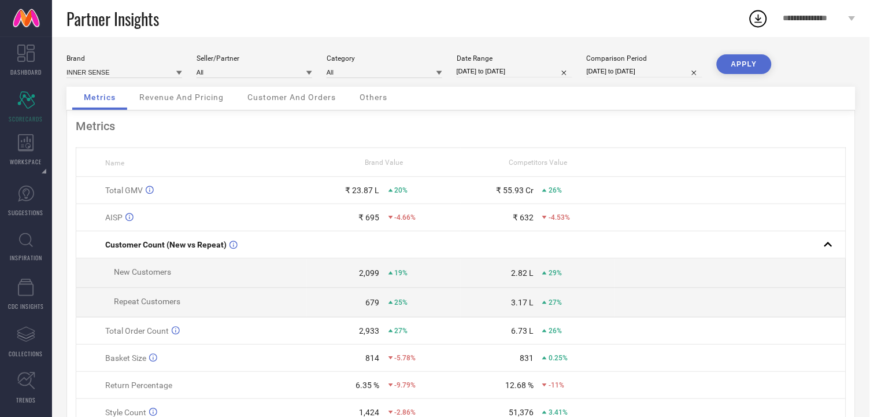
click at [536, 60] on div "Date Range" at bounding box center [514, 58] width 116 height 8
click at [529, 64] on div "Date Range [DATE] to [DATE]" at bounding box center [514, 66] width 116 height 24
click at [509, 73] on input "[DATE] to [DATE]" at bounding box center [514, 71] width 116 height 12
select select "8"
select select "2025"
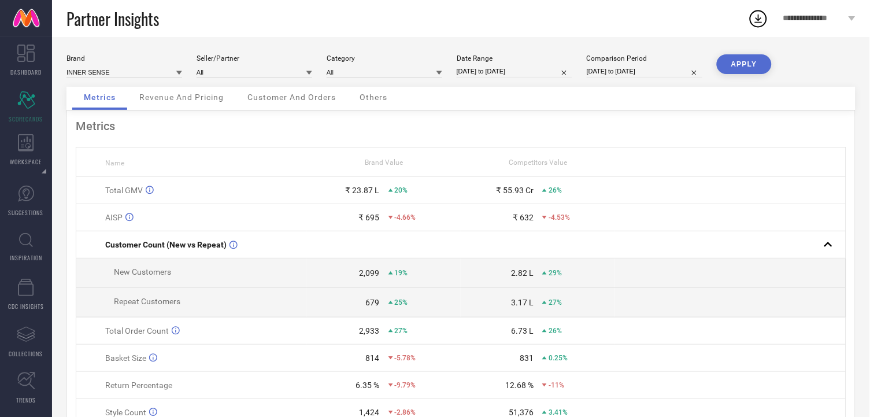
select select "9"
select select "2025"
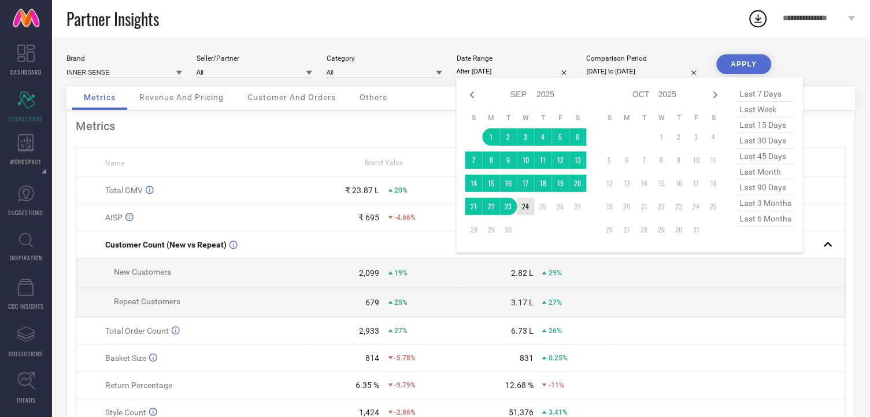
click at [522, 207] on td "24" at bounding box center [525, 206] width 17 height 17
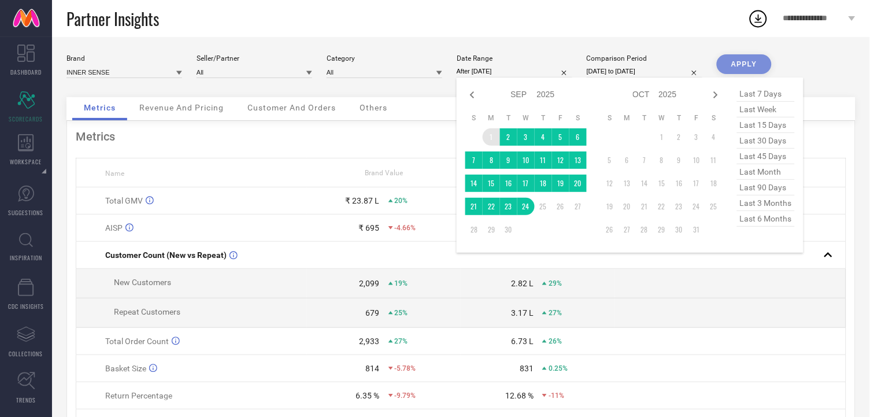
type input "[DATE] to [DATE]"
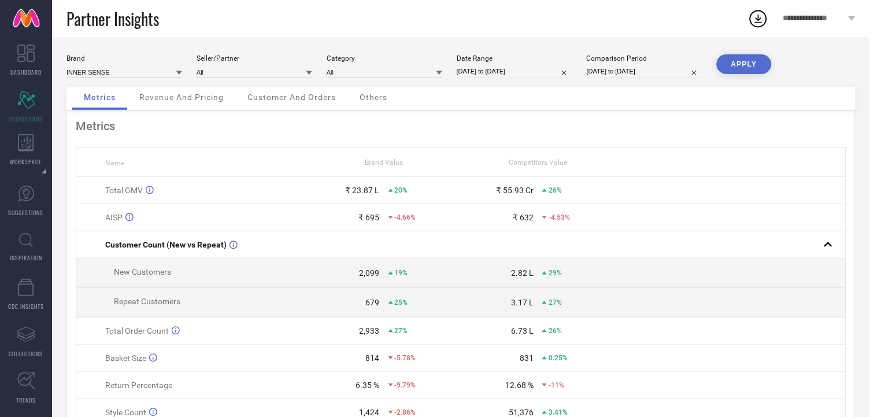
click at [729, 66] on button "APPLY" at bounding box center [743, 64] width 55 height 20
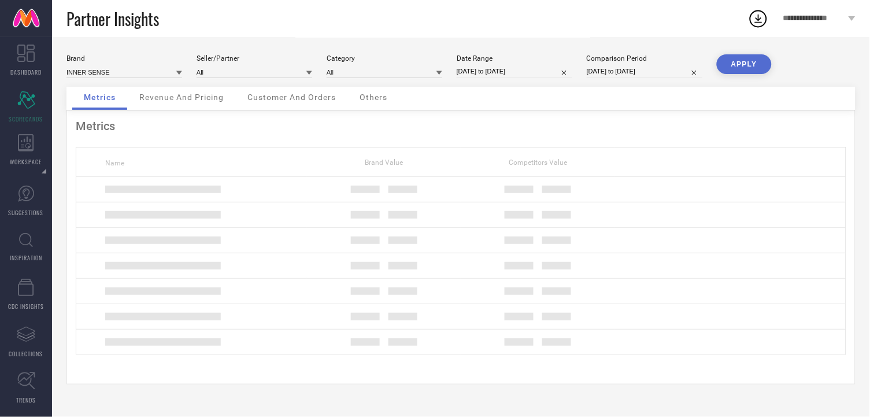
click at [657, 71] on input "[DATE] to [DATE]" at bounding box center [644, 71] width 116 height 12
select select "7"
select select "2025"
select select "8"
select select "2025"
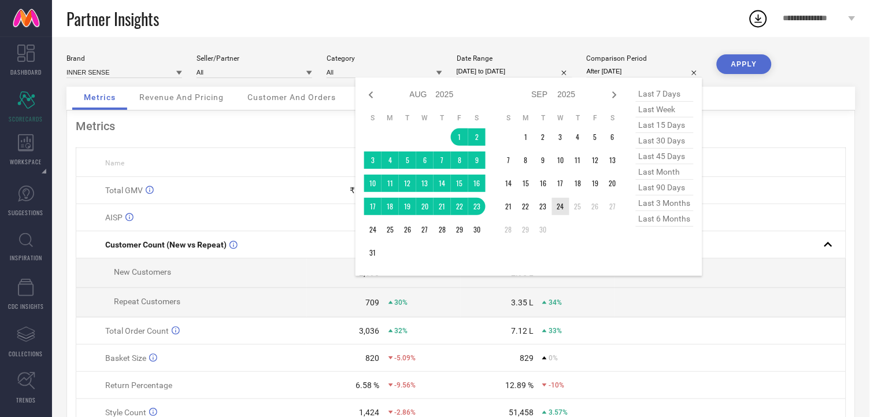
click at [562, 206] on td "24" at bounding box center [560, 206] width 17 height 17
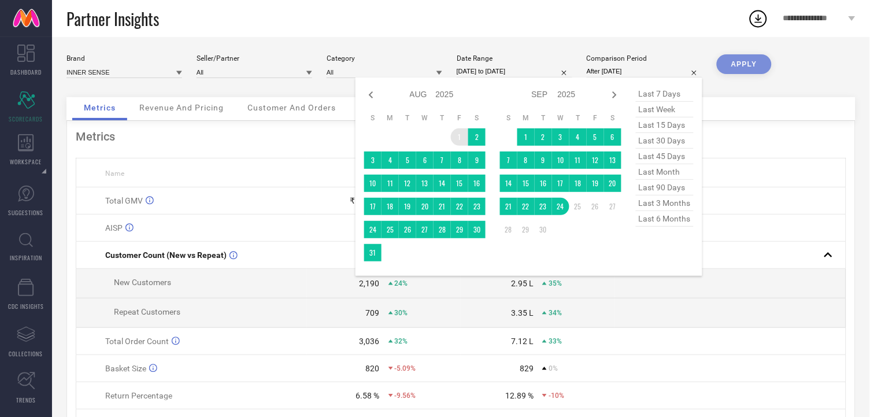
type input "[DATE] to [DATE]"
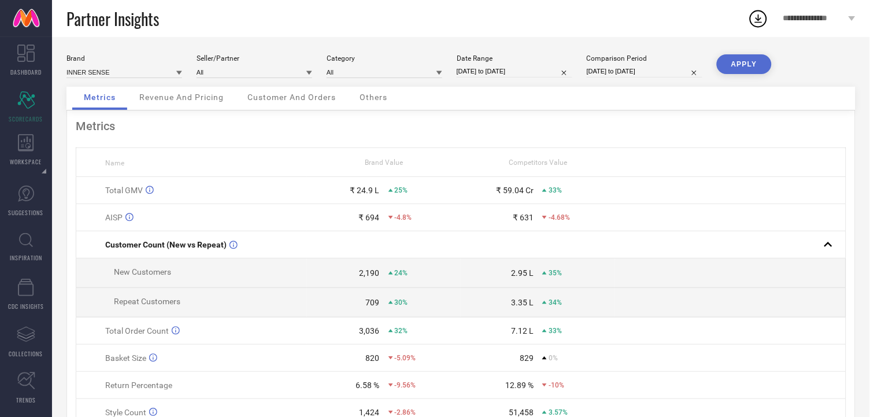
click at [610, 63] on div "Comparison Period [DATE] to [DATE]" at bounding box center [644, 66] width 116 height 24
select select "7"
select select "2025"
select select "8"
select select "2025"
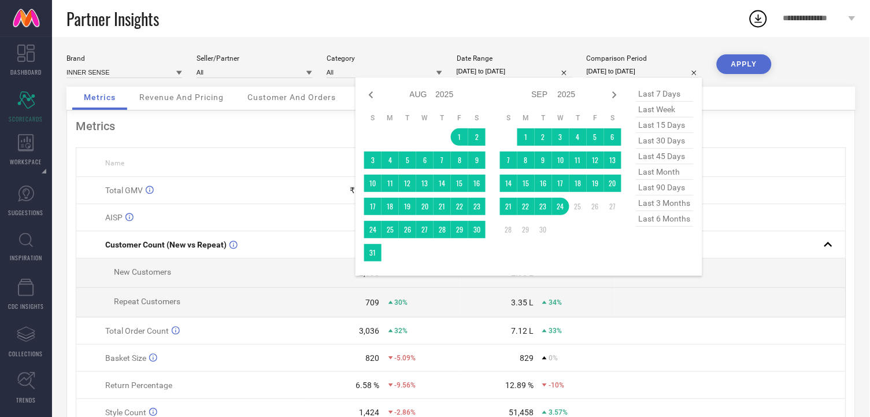
click at [609, 75] on input "[DATE] to [DATE]" at bounding box center [644, 71] width 116 height 12
click at [375, 228] on td "24" at bounding box center [372, 229] width 17 height 17
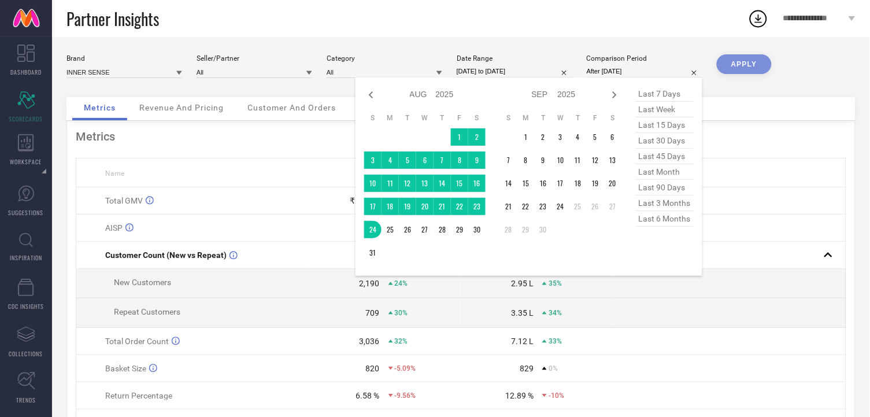
click at [640, 75] on input "After [DATE]" at bounding box center [644, 71] width 116 height 12
click at [640, 68] on input "After [DATE]" at bounding box center [644, 71] width 116 height 12
type input "[DATE] to [DATE]"
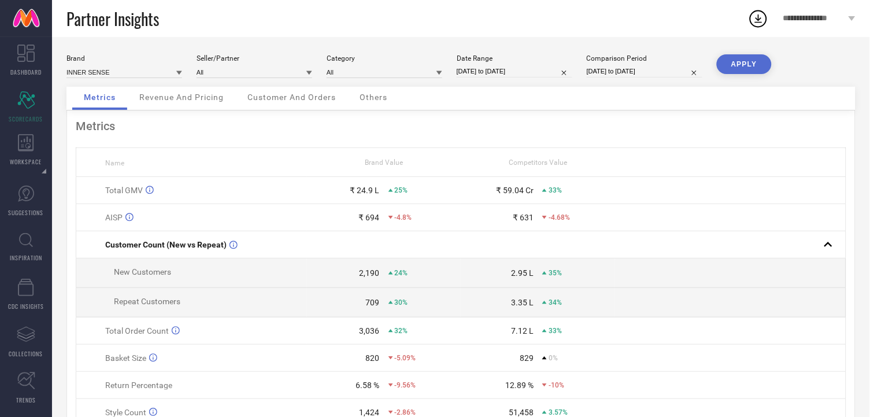
click at [611, 68] on input "[DATE] to [DATE]" at bounding box center [644, 71] width 116 height 12
select select "7"
select select "2025"
select select "8"
select select "2025"
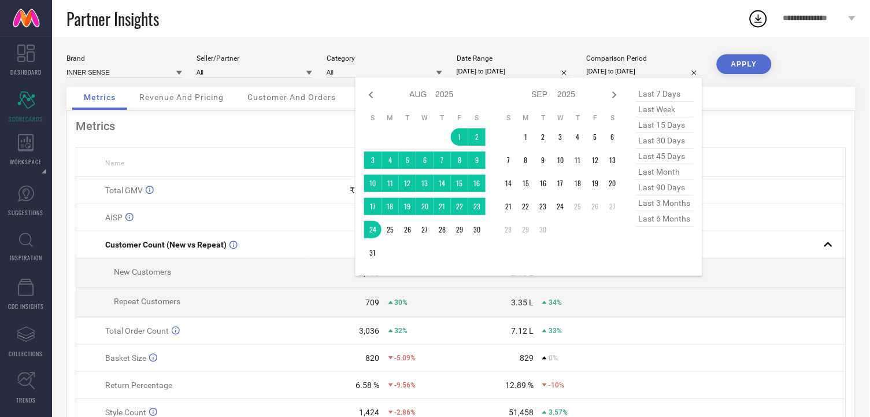
click at [678, 36] on div "Partner Insights" at bounding box center [406, 18] width 681 height 37
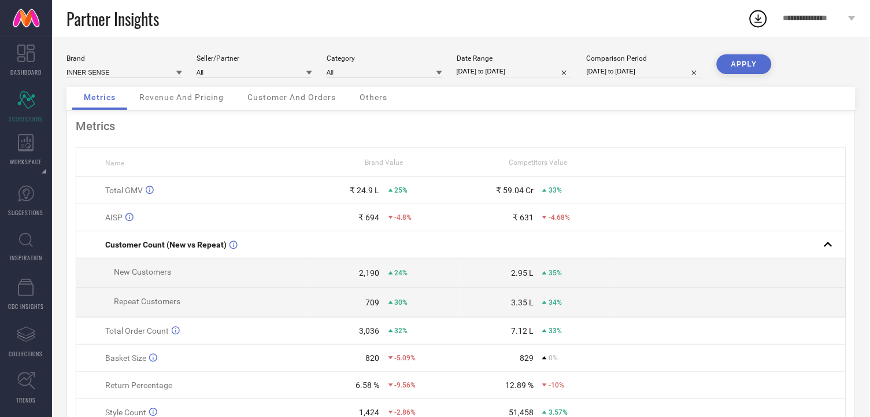
click at [760, 62] on button "APPLY" at bounding box center [743, 64] width 55 height 20
click at [196, 97] on span "Revenue And Pricing" at bounding box center [181, 96] width 84 height 9
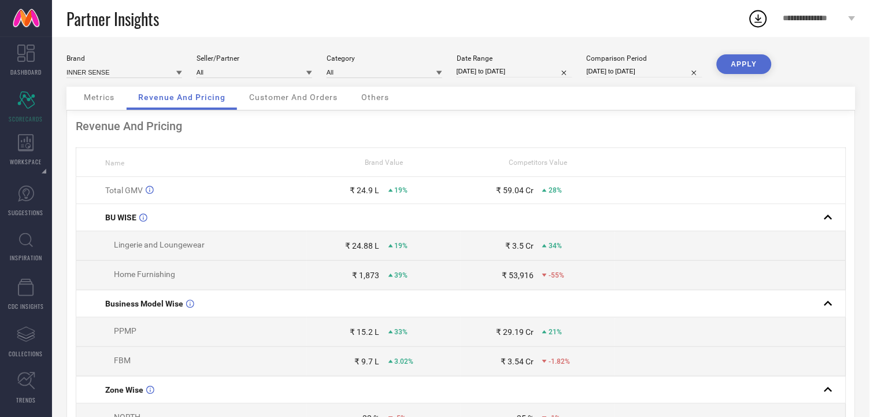
click at [309, 103] on div "Customer And Orders" at bounding box center [293, 98] width 112 height 23
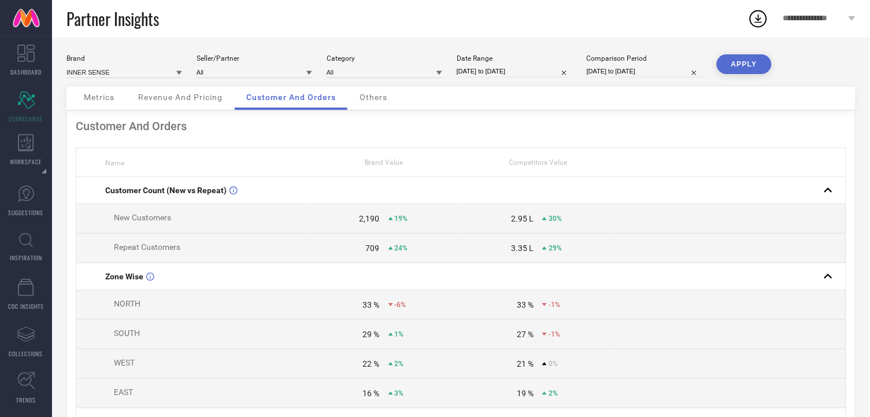
click at [367, 94] on span "Others" at bounding box center [373, 96] width 28 height 9
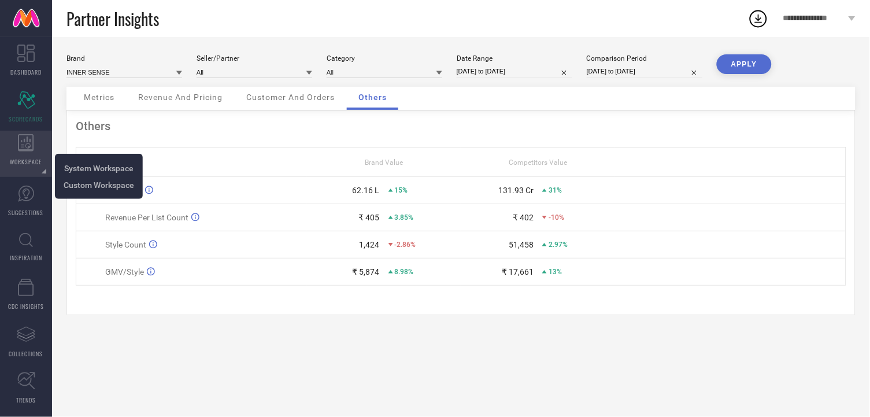
click at [32, 146] on icon at bounding box center [26, 142] width 16 height 17
click at [86, 164] on span "System Workspace" at bounding box center [98, 168] width 69 height 9
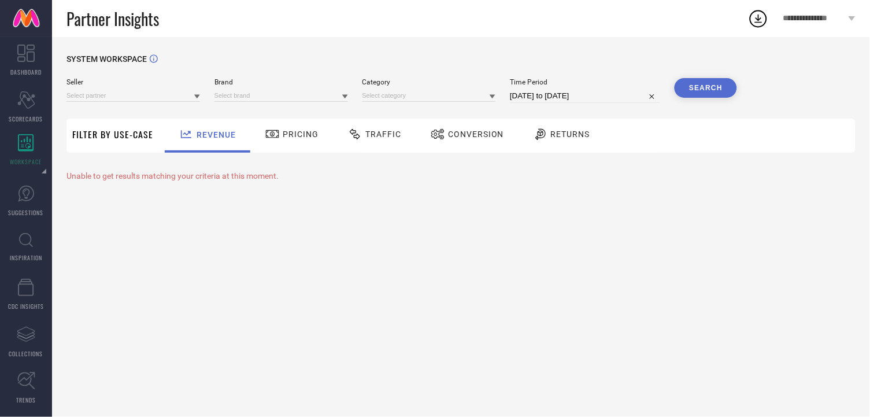
type input "All"
type input "1 STOP FASHION"
type input "All"
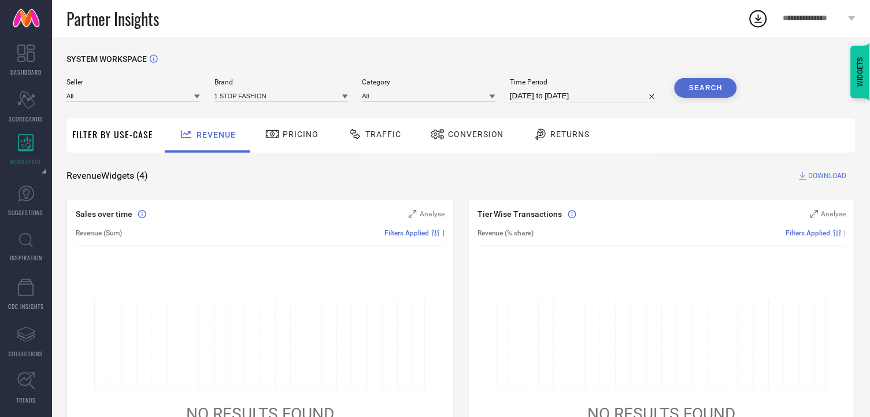
click at [298, 102] on div "1 STOP FASHION" at bounding box center [280, 95] width 133 height 13
click at [303, 98] on input at bounding box center [280, 96] width 133 height 12
type input "&"
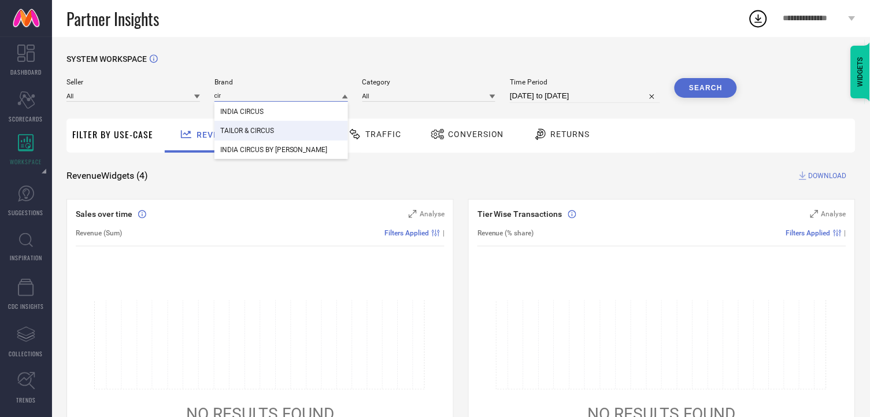
type input "cir"
click at [257, 130] on span "TAILOR & CIRCUS" at bounding box center [247, 131] width 54 height 8
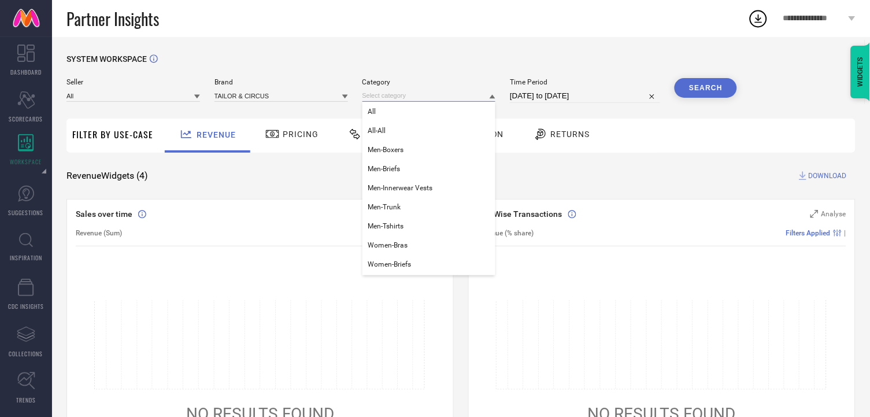
click at [415, 94] on input at bounding box center [428, 96] width 133 height 12
click at [382, 117] on div "All" at bounding box center [428, 112] width 133 height 20
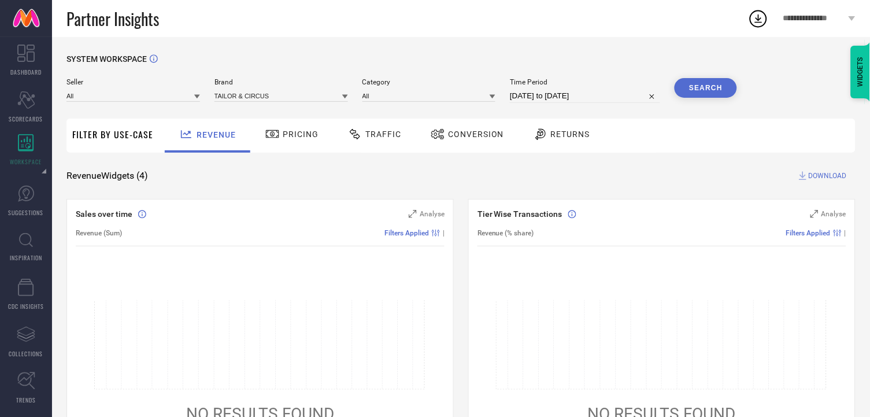
select select "7"
select select "2025"
select select "8"
select select "2025"
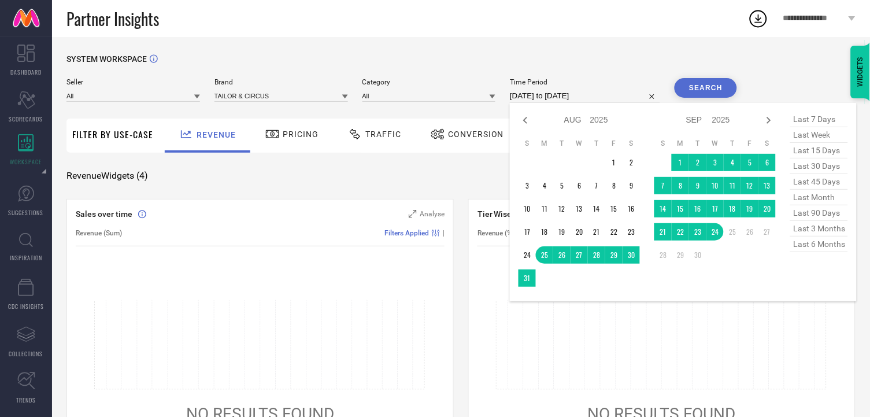
click at [510, 98] on input "[DATE] to [DATE]" at bounding box center [585, 96] width 150 height 14
click at [671, 157] on td "1" at bounding box center [679, 162] width 17 height 17
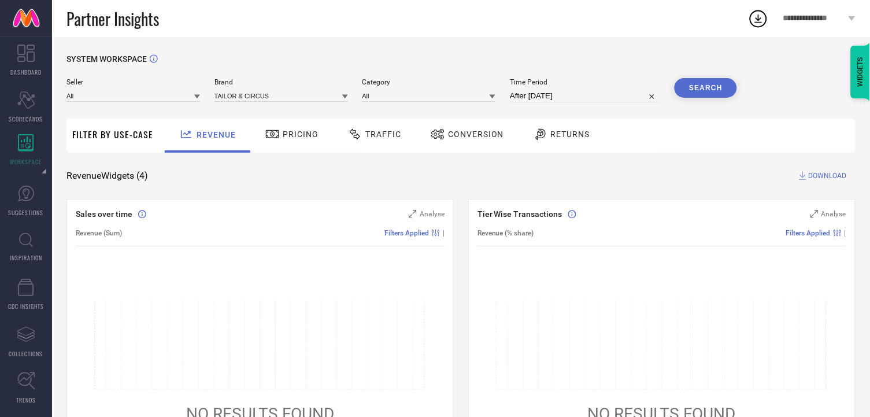
type input "[DATE] to [DATE]"
click at [703, 95] on button "Search" at bounding box center [705, 88] width 62 height 20
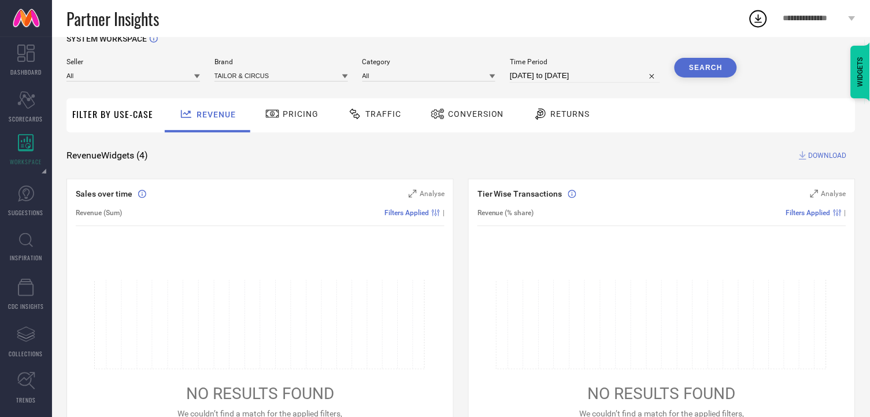
scroll to position [21, 0]
click at [28, 102] on icon "Scorecard" at bounding box center [26, 99] width 18 height 17
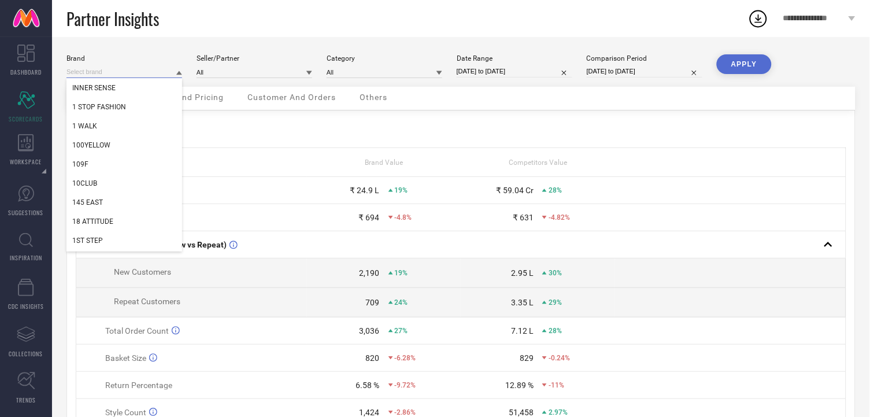
click at [172, 72] on input at bounding box center [124, 72] width 116 height 12
type input "tail"
click at [120, 101] on div "TAILOR & CIRCUS" at bounding box center [124, 107] width 116 height 20
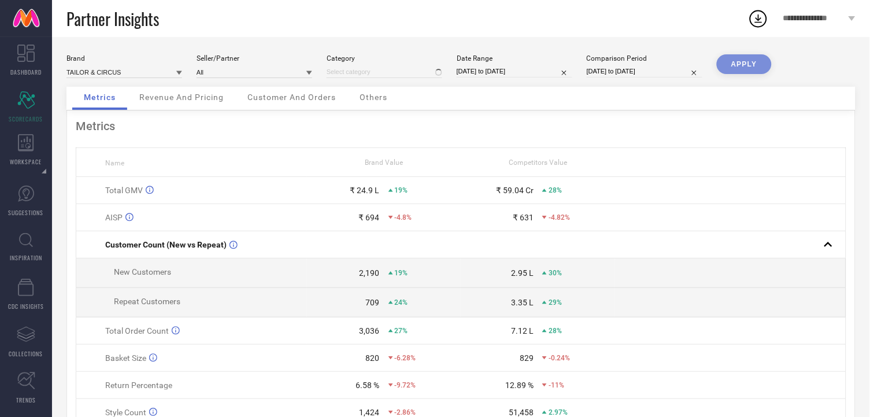
type input "All"
click at [749, 70] on button "APPLY" at bounding box center [743, 64] width 55 height 20
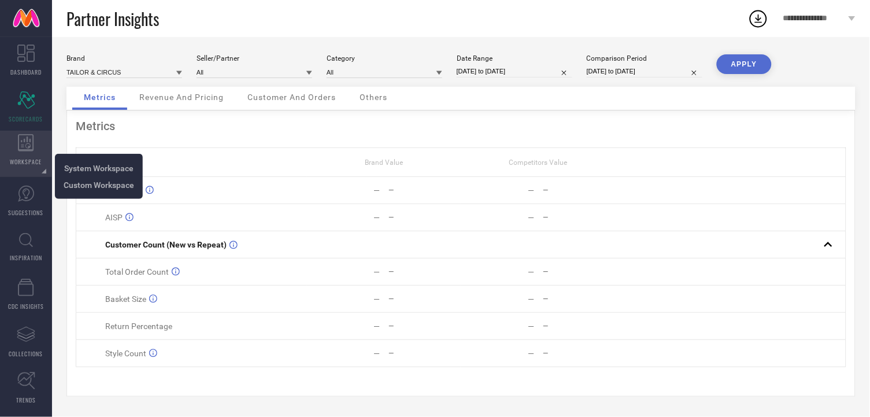
click at [33, 143] on icon at bounding box center [26, 142] width 16 height 17
click at [69, 167] on span "System Workspace" at bounding box center [98, 168] width 69 height 9
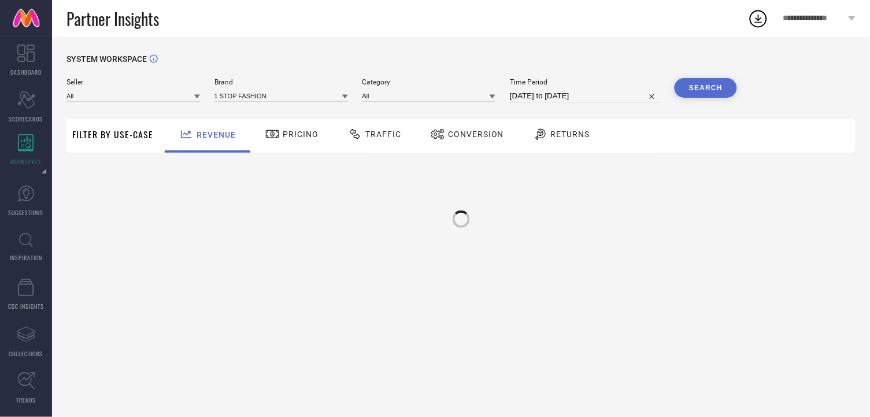
type input "All"
type input "1 STOP FASHION"
type input "All"
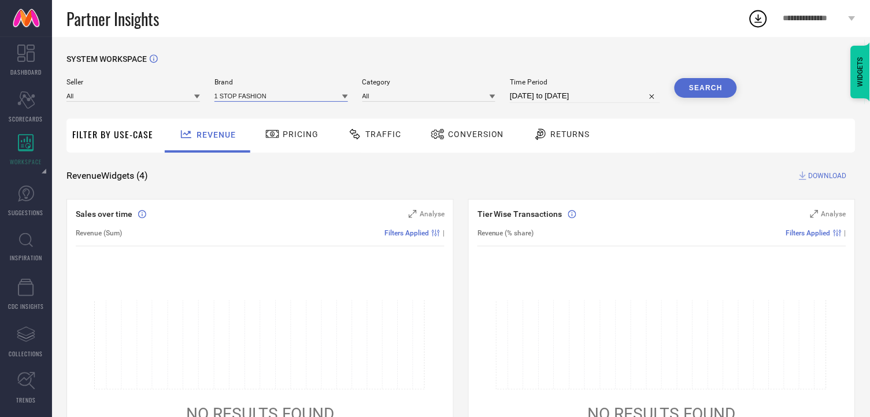
click at [280, 98] on input at bounding box center [280, 96] width 133 height 12
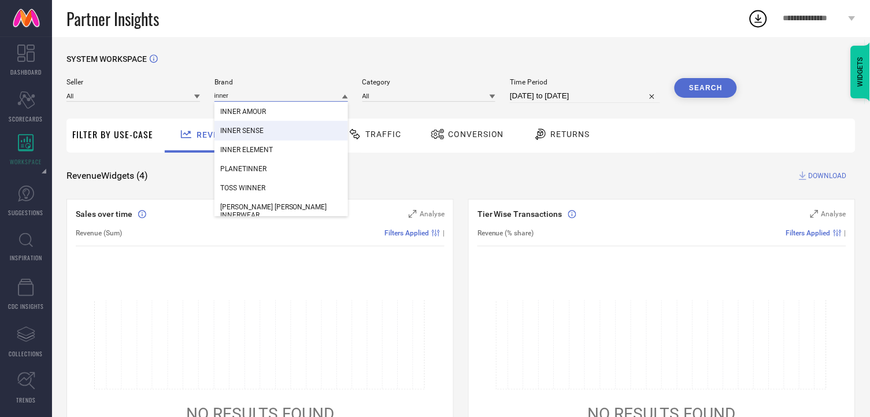
type input "inner"
click at [241, 130] on span "INNER SENSE" at bounding box center [241, 131] width 43 height 8
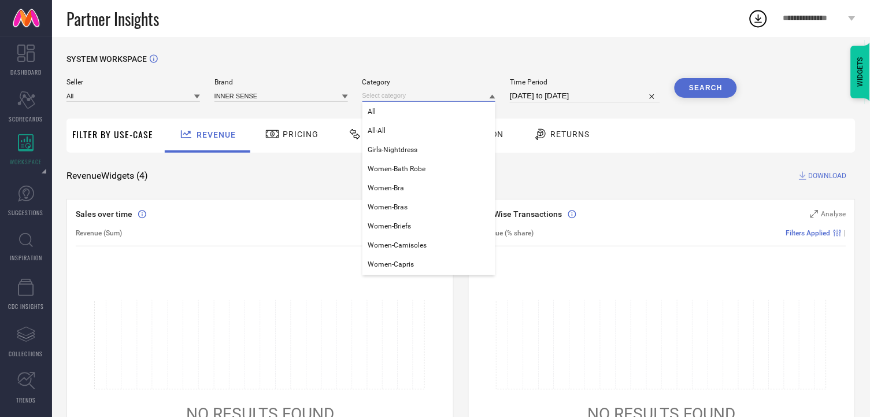
click at [414, 98] on input at bounding box center [428, 96] width 133 height 12
click at [399, 116] on div "All" at bounding box center [428, 112] width 133 height 20
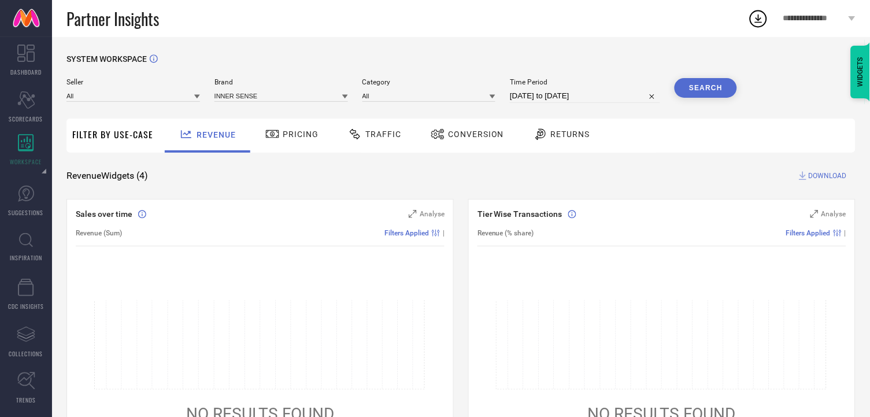
select select "7"
select select "2025"
select select "8"
select select "2025"
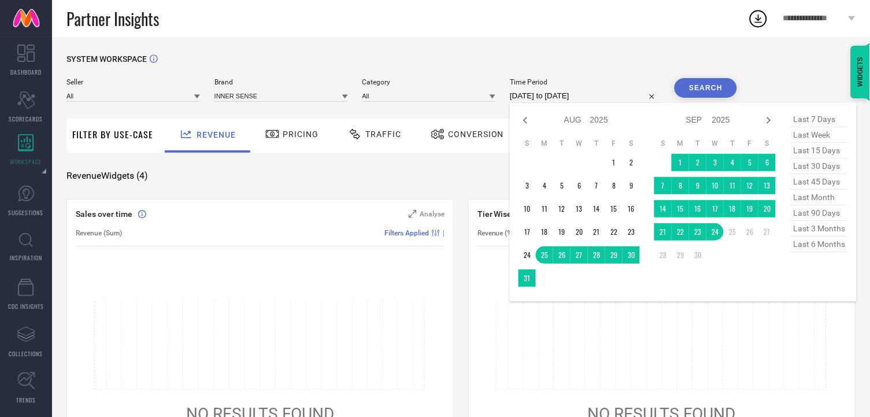
click at [510, 98] on input "[DATE] to [DATE]" at bounding box center [585, 96] width 150 height 14
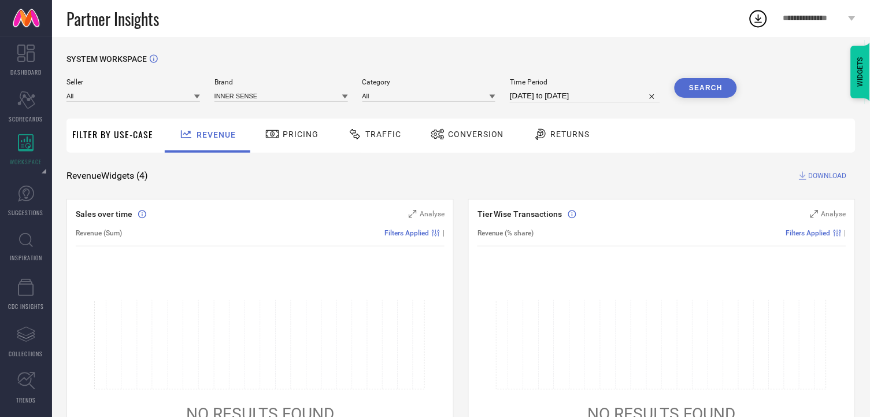
click at [623, 75] on div "SYSTEM WORKSPACE" at bounding box center [460, 66] width 789 height 24
click at [698, 89] on button "Search" at bounding box center [705, 88] width 62 height 20
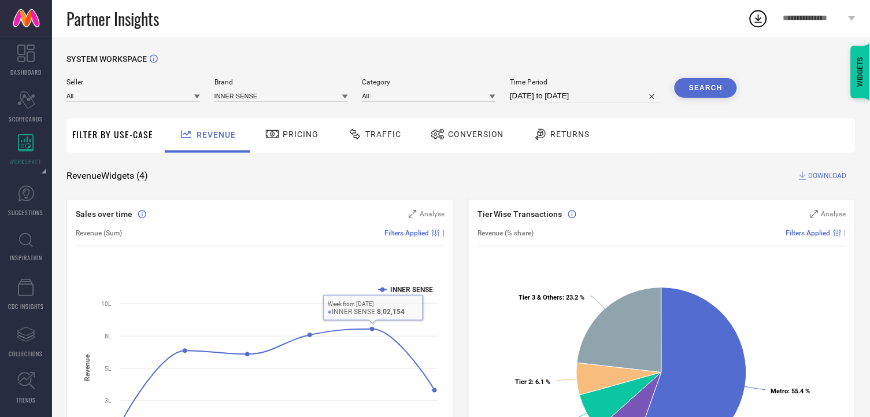
click at [294, 138] on span "Pricing" at bounding box center [301, 133] width 36 height 9
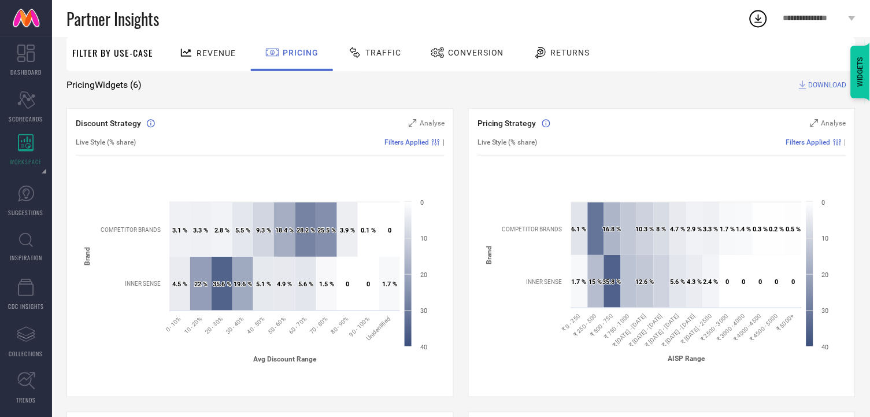
scroll to position [25, 0]
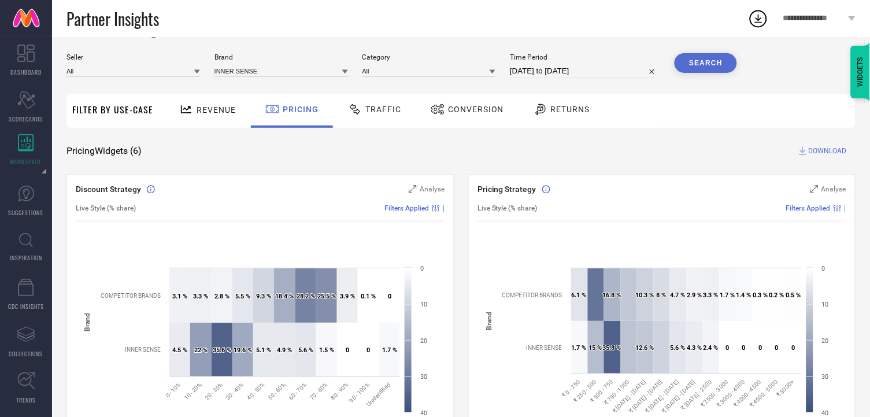
click at [389, 115] on div "Traffic" at bounding box center [374, 109] width 59 height 20
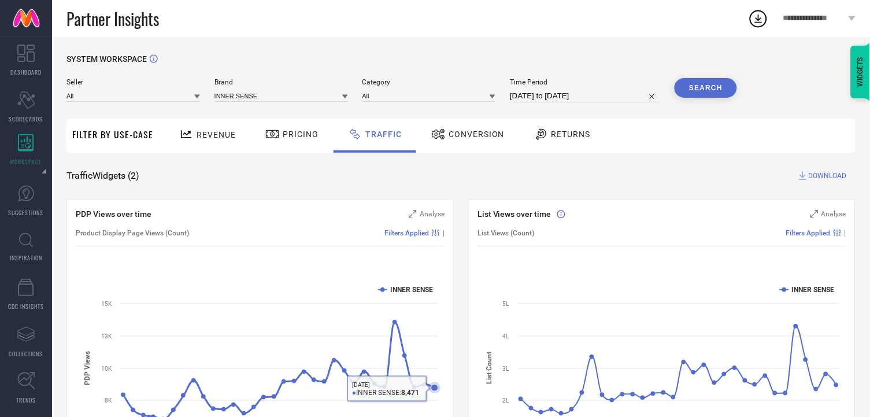
scroll to position [0, 0]
click at [455, 147] on div "Conversion" at bounding box center [468, 135] width 102 height 34
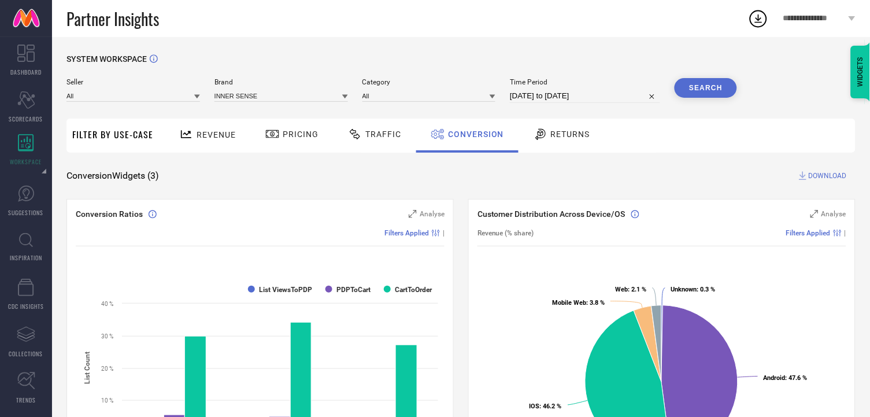
click at [538, 131] on icon at bounding box center [541, 134] width 10 height 11
